Goal: Task Accomplishment & Management: Manage account settings

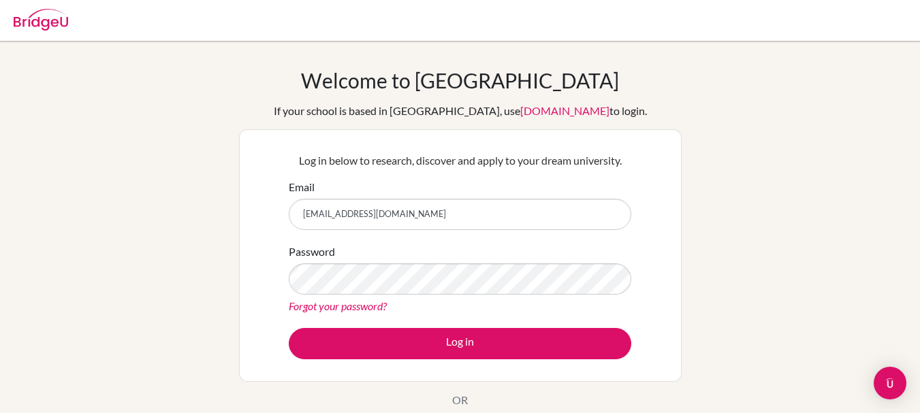
type input "[EMAIL_ADDRESS][DOMAIN_NAME]"
click at [289, 328] on button "Log in" at bounding box center [460, 343] width 342 height 31
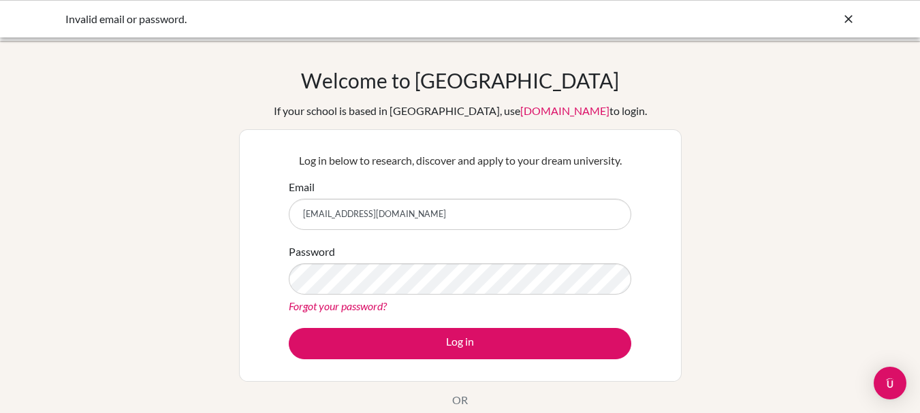
click at [354, 302] on link "Forgot your password?" at bounding box center [338, 305] width 98 height 13
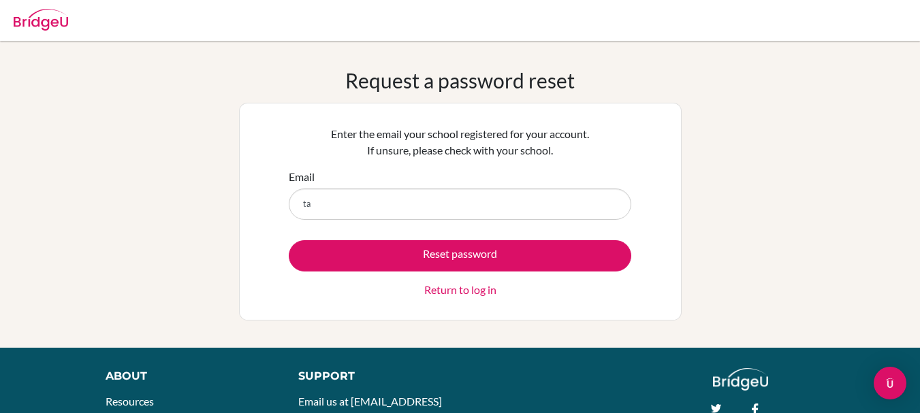
type input "[EMAIL_ADDRESS][DOMAIN_NAME]"
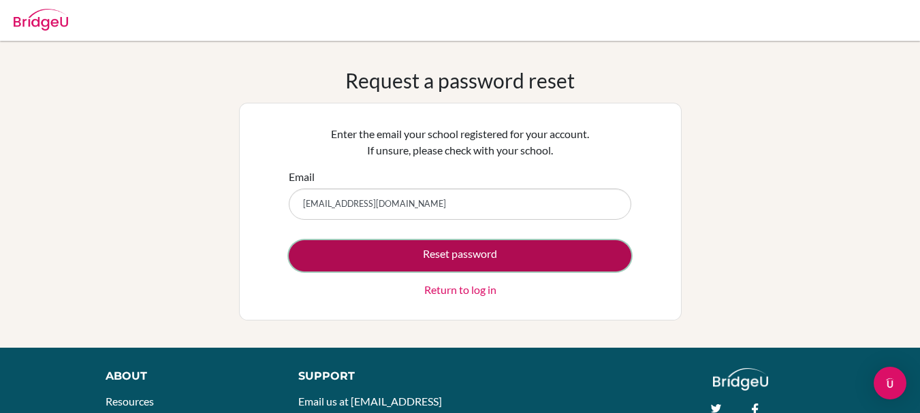
click at [417, 250] on button "Reset password" at bounding box center [460, 255] width 342 height 31
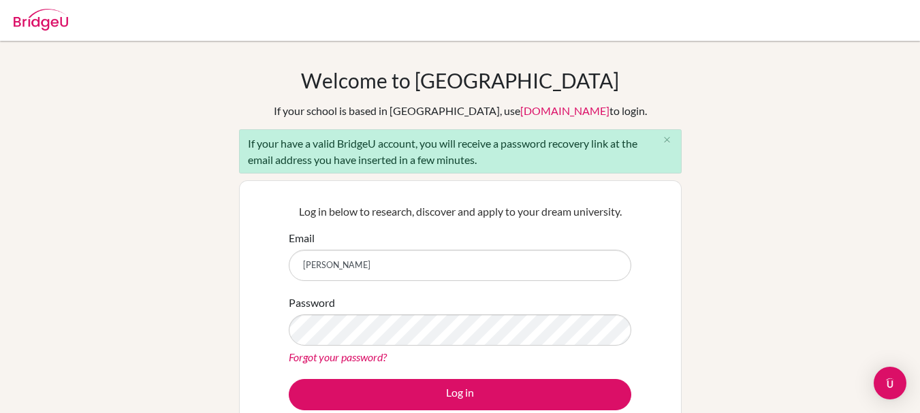
type input "[EMAIL_ADDRESS][DOMAIN_NAME]"
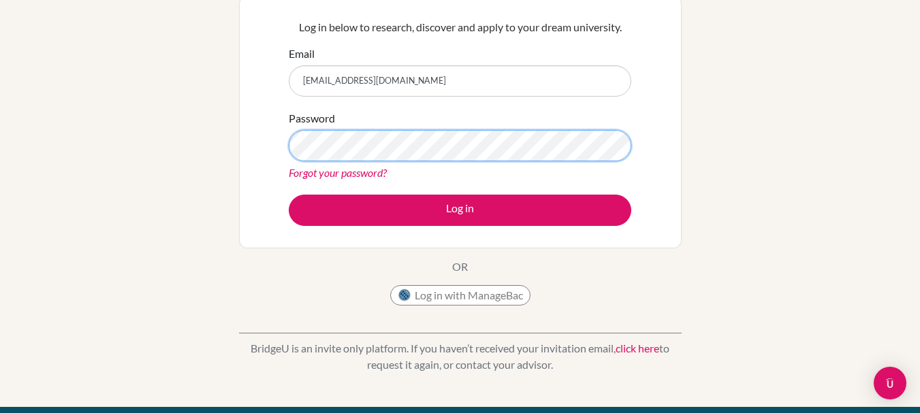
scroll to position [185, 0]
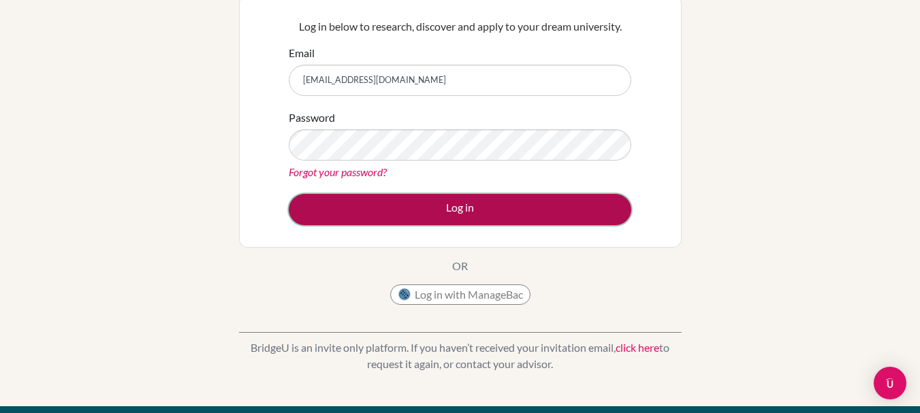
click at [566, 208] on button "Log in" at bounding box center [460, 209] width 342 height 31
